Goal: Information Seeking & Learning: Learn about a topic

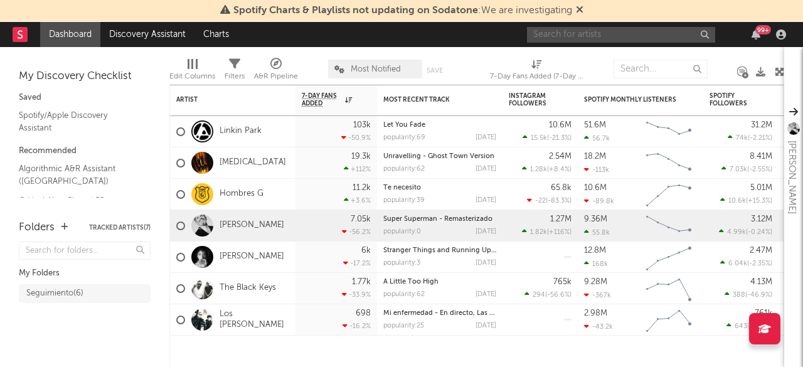
click at [634, 36] on input "text" at bounding box center [621, 35] width 188 height 16
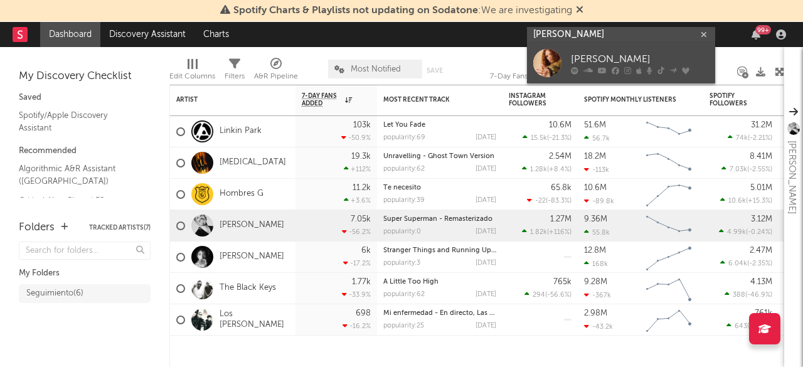
type input "[PERSON_NAME]"
click at [616, 55] on div "[PERSON_NAME]" at bounding box center [640, 59] width 138 height 15
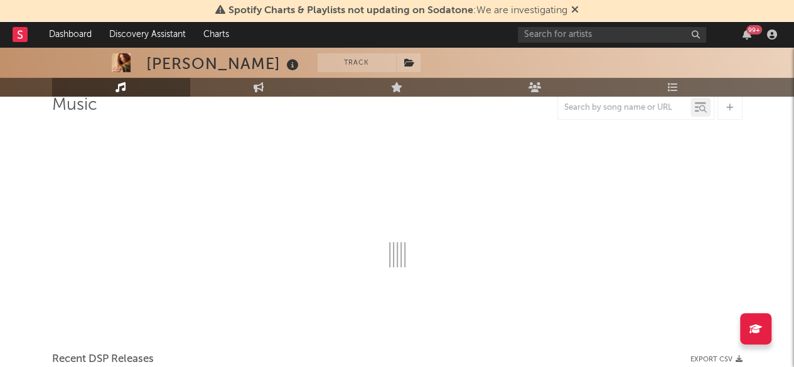
scroll to position [125, 0]
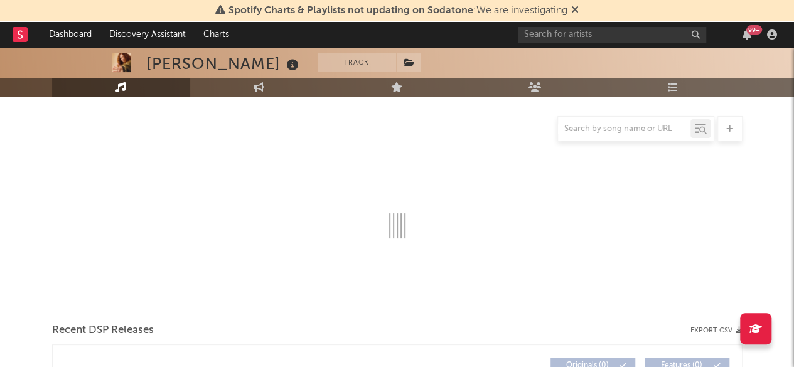
select select "6m"
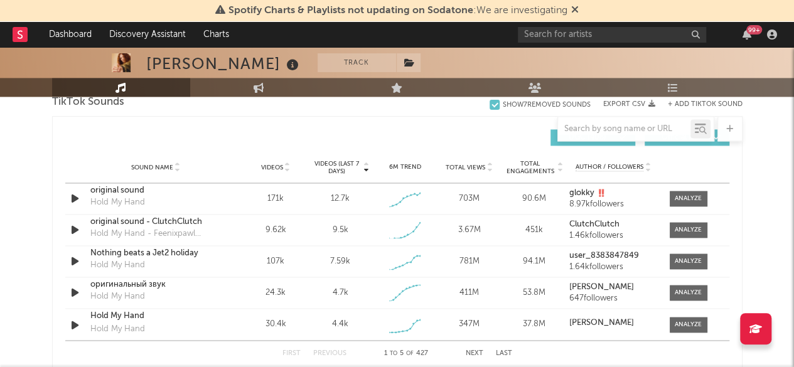
scroll to position [878, 0]
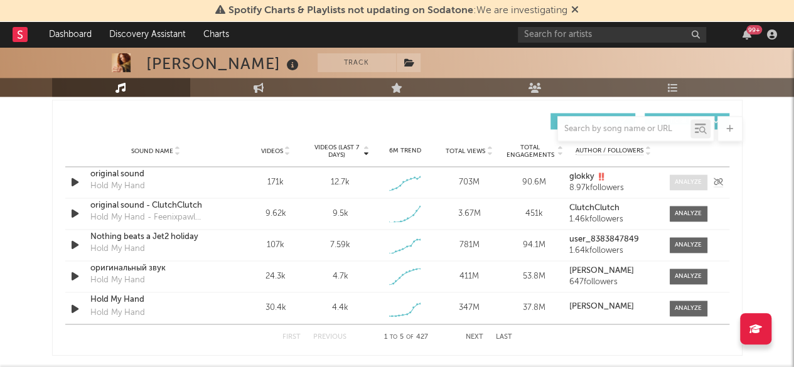
click at [682, 181] on div at bounding box center [687, 182] width 27 height 9
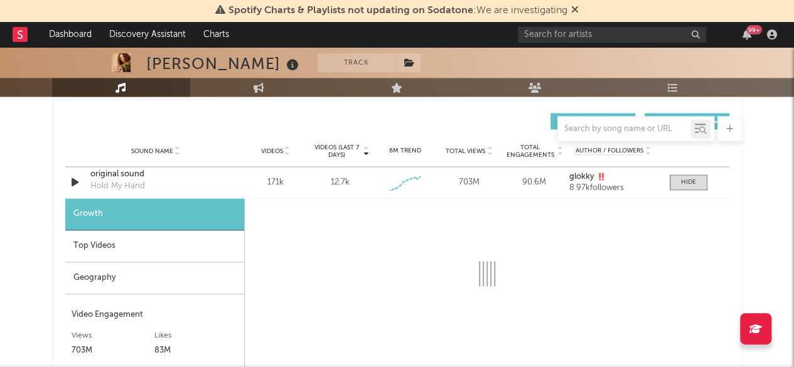
select select "1w"
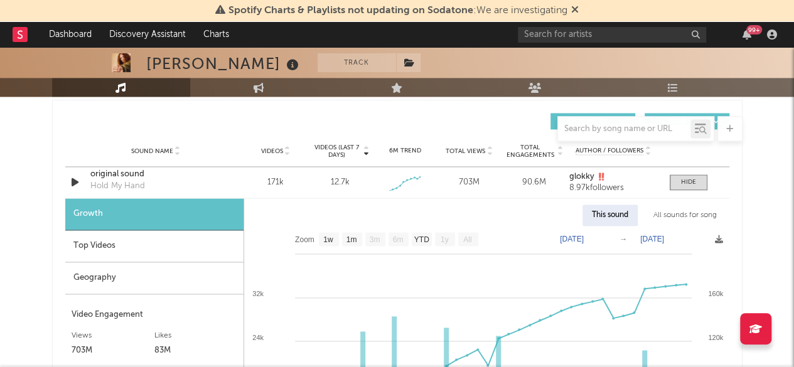
scroll to position [941, 0]
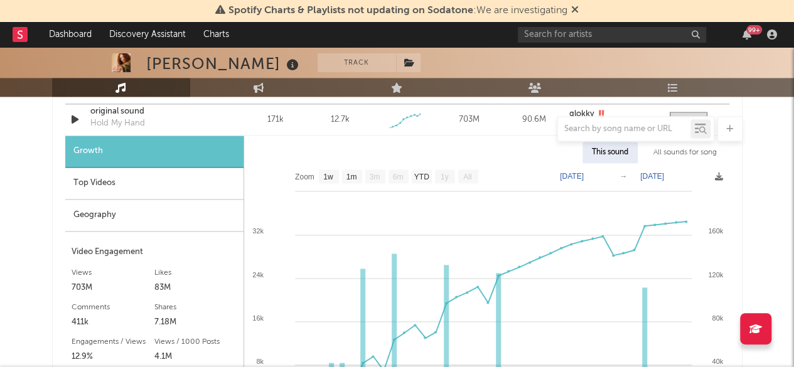
click at [87, 215] on div "Geography" at bounding box center [154, 216] width 178 height 32
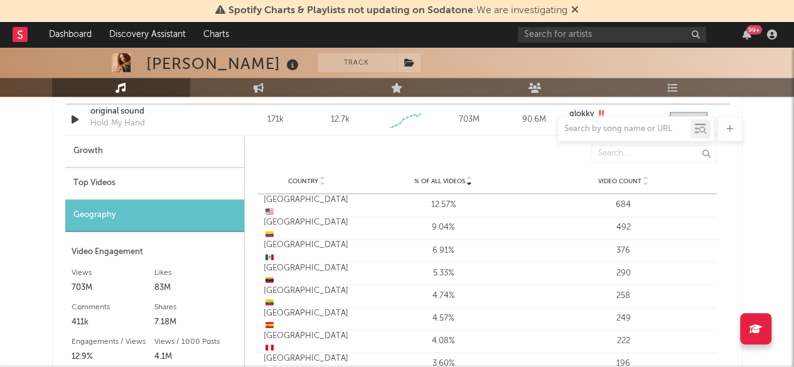
click at [76, 175] on div "Top Videos" at bounding box center [154, 184] width 179 height 32
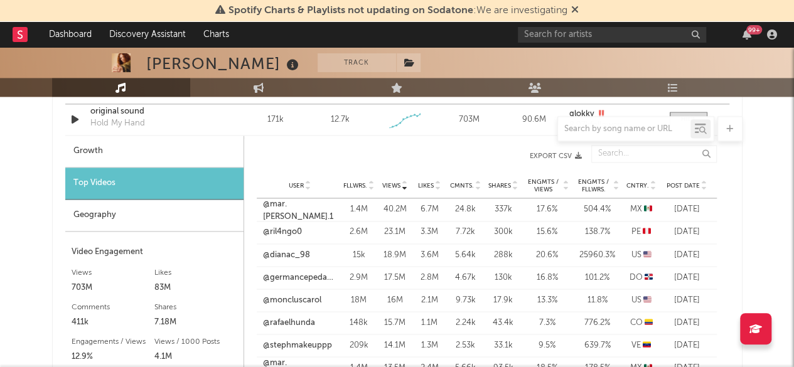
click at [653, 181] on icon at bounding box center [653, 183] width 6 height 5
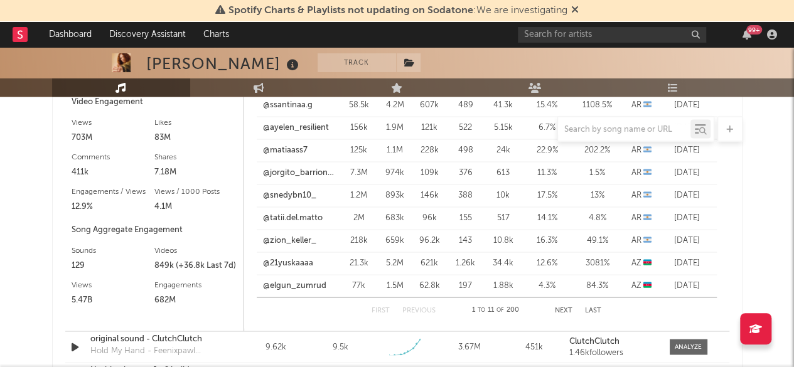
scroll to position [1129, 0]
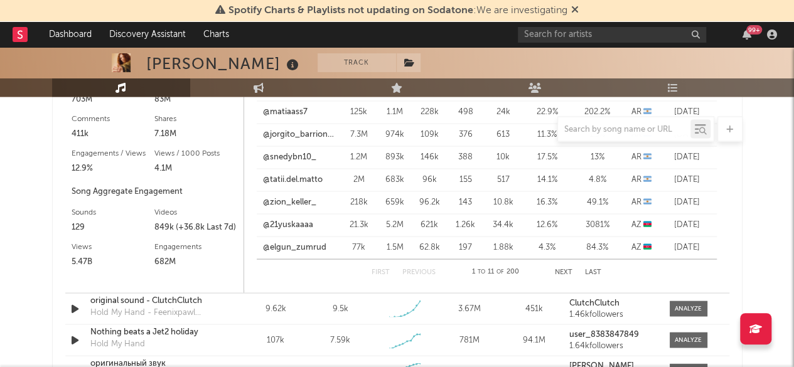
click at [569, 272] on button "Next" at bounding box center [564, 272] width 18 height 7
click at [282, 201] on link "@aynoficial" at bounding box center [284, 202] width 43 height 13
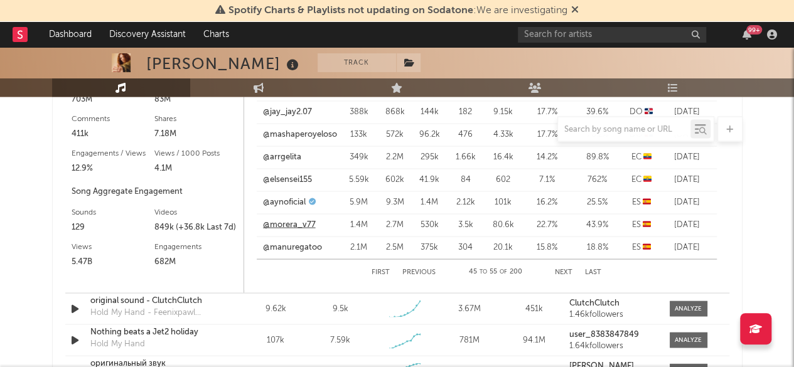
click at [302, 224] on link "@morera_v77" at bounding box center [289, 224] width 53 height 13
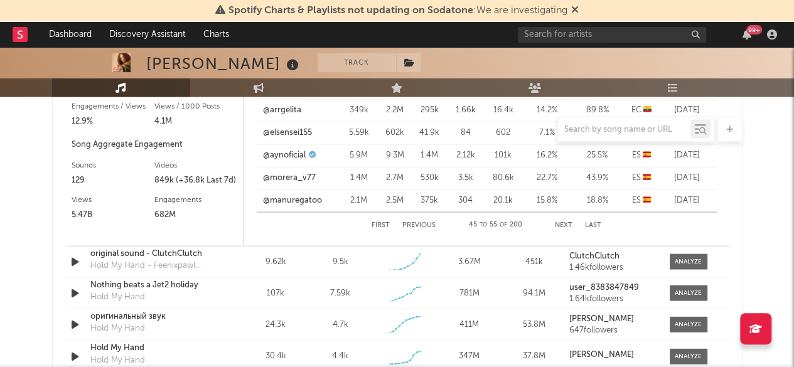
scroll to position [1255, 0]
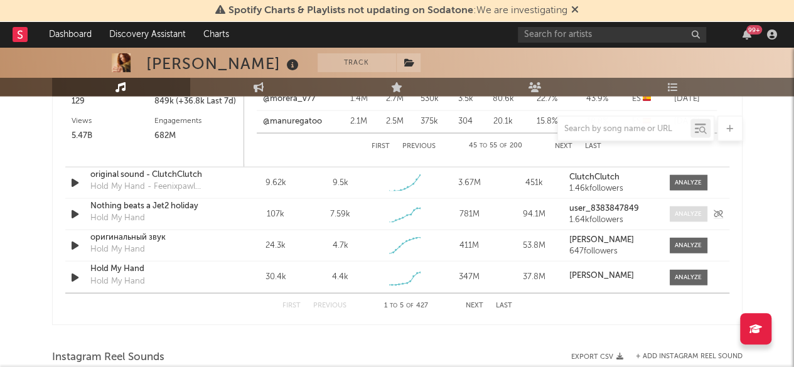
click at [680, 210] on div at bounding box center [687, 214] width 27 height 9
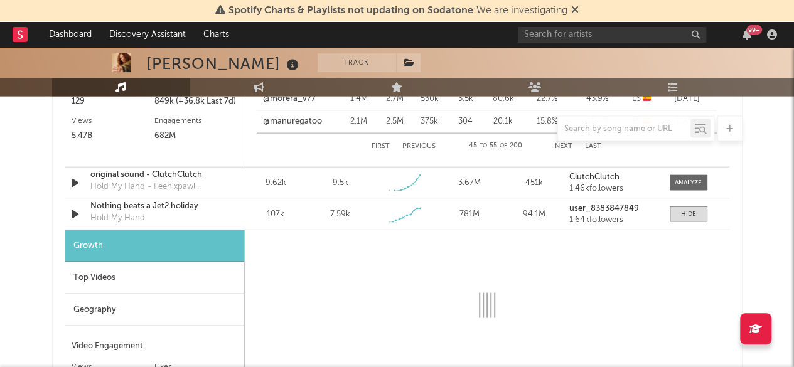
select select "1w"
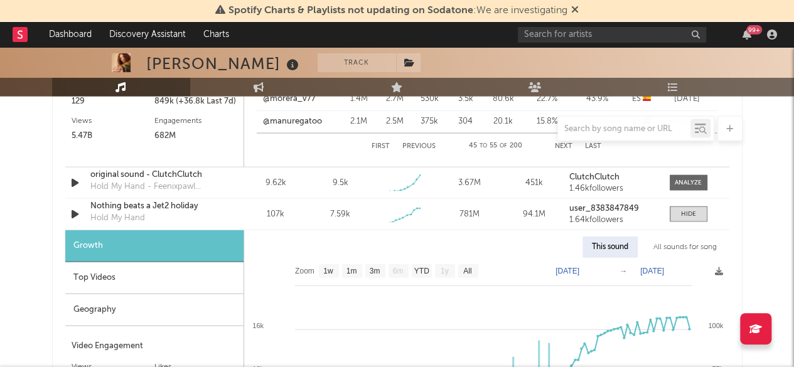
click at [104, 308] on div "Geography" at bounding box center [154, 310] width 178 height 32
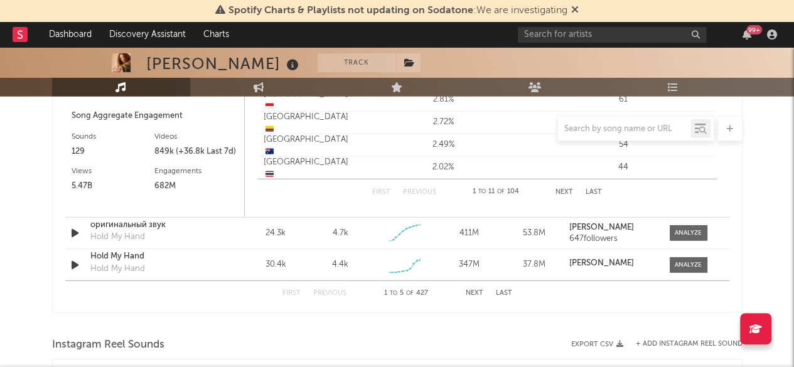
scroll to position [1631, 0]
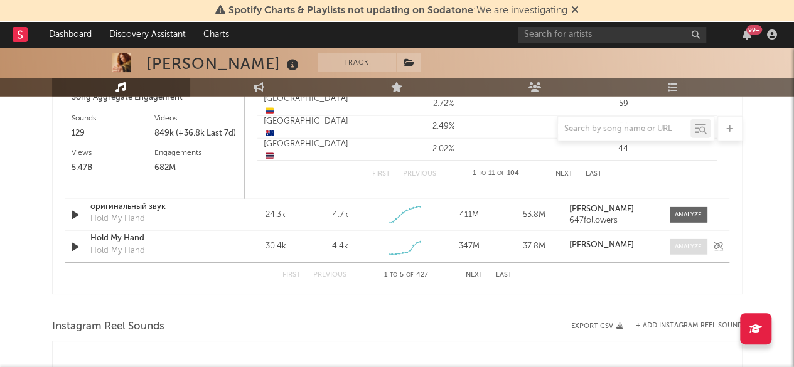
click at [683, 245] on div at bounding box center [687, 246] width 27 height 9
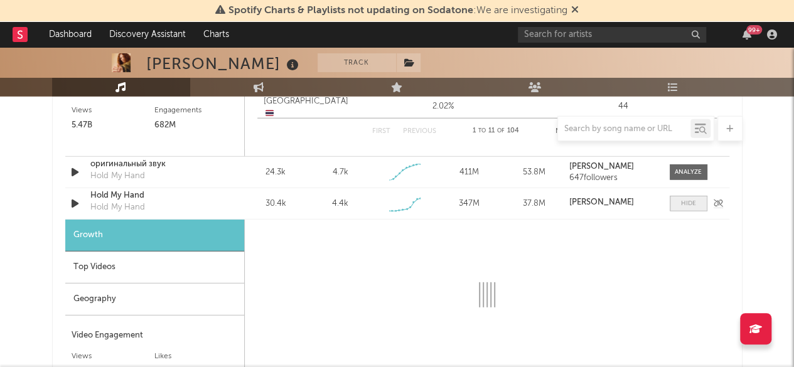
scroll to position [1694, 0]
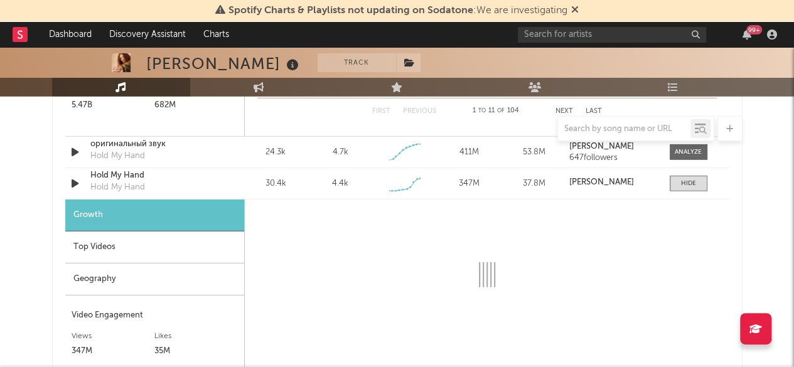
click at [107, 279] on div "Geography" at bounding box center [154, 280] width 179 height 32
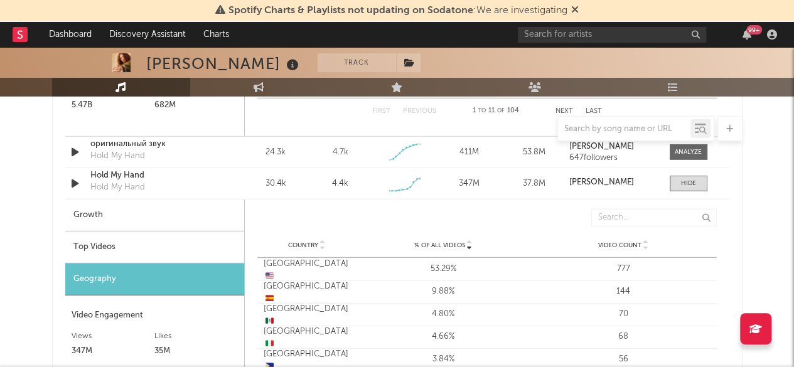
scroll to position [1757, 0]
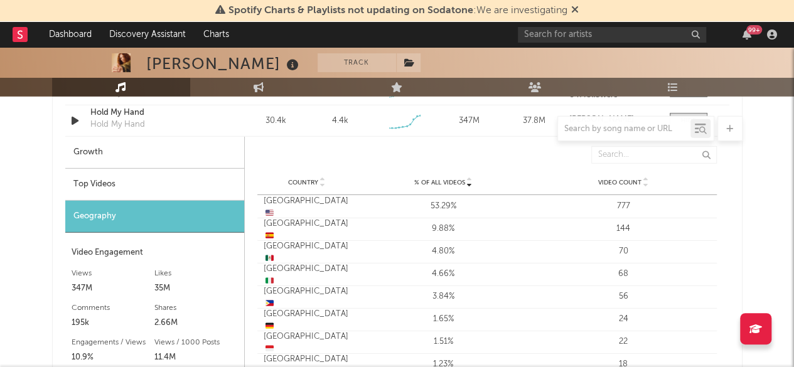
click at [97, 183] on div "Top Videos" at bounding box center [154, 185] width 179 height 32
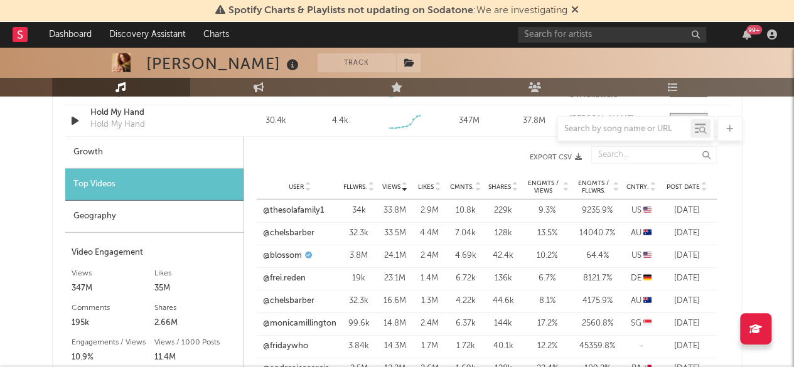
click at [653, 182] on icon at bounding box center [653, 184] width 6 height 5
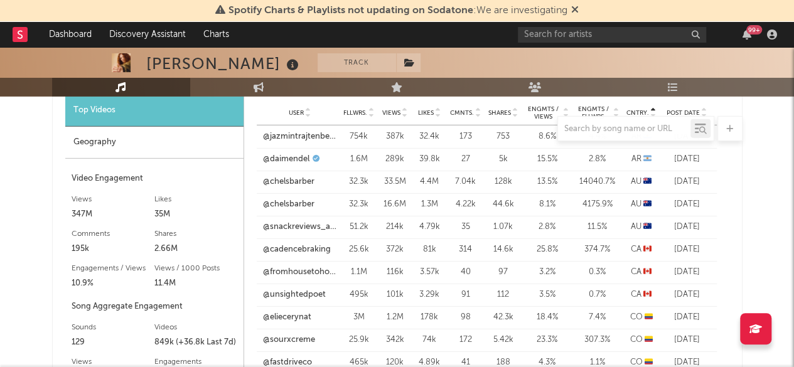
scroll to position [1945, 0]
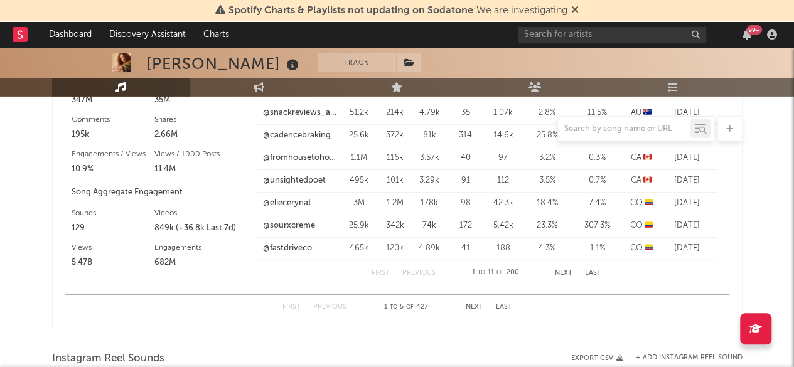
click at [570, 270] on button "Next" at bounding box center [564, 273] width 18 height 7
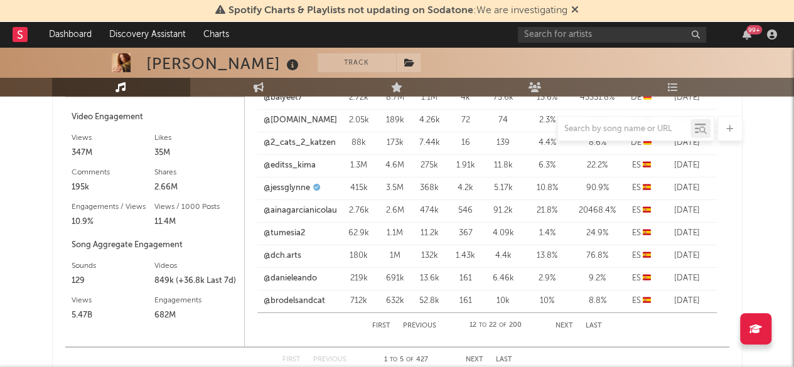
scroll to position [1819, 0]
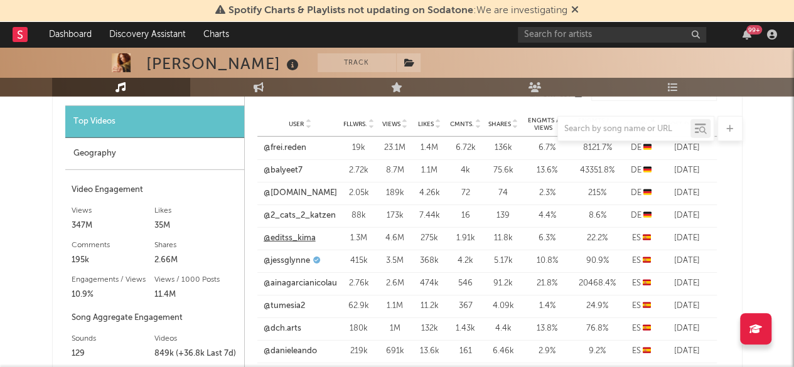
click at [283, 235] on link "@editss_kima" at bounding box center [290, 238] width 52 height 13
click at [294, 257] on link "@jessglynne" at bounding box center [287, 261] width 46 height 13
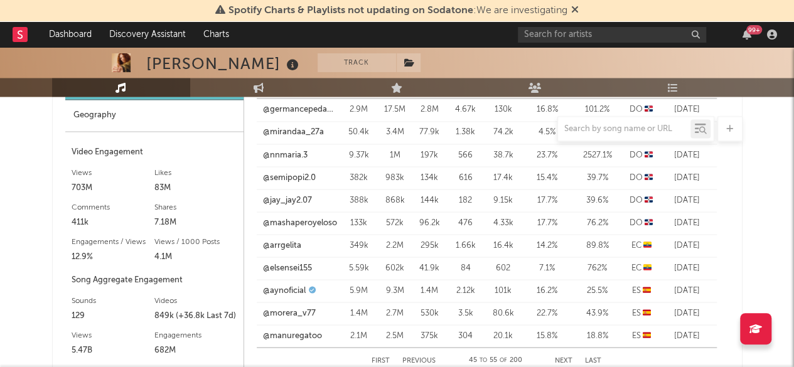
scroll to position [1067, 0]
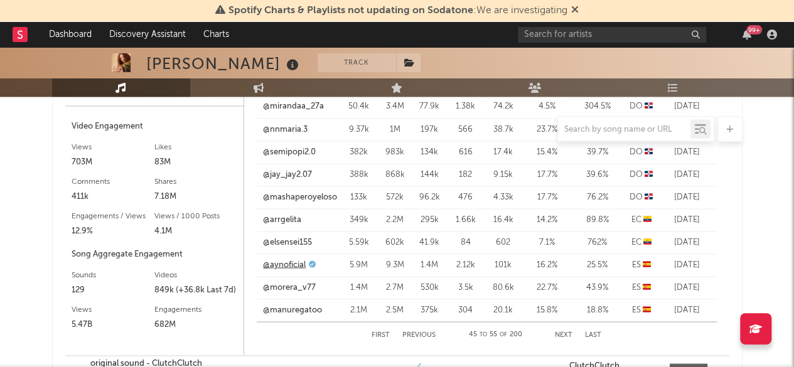
click at [293, 262] on link "@aynoficial" at bounding box center [284, 264] width 43 height 13
